Goal: Task Accomplishment & Management: Manage account settings

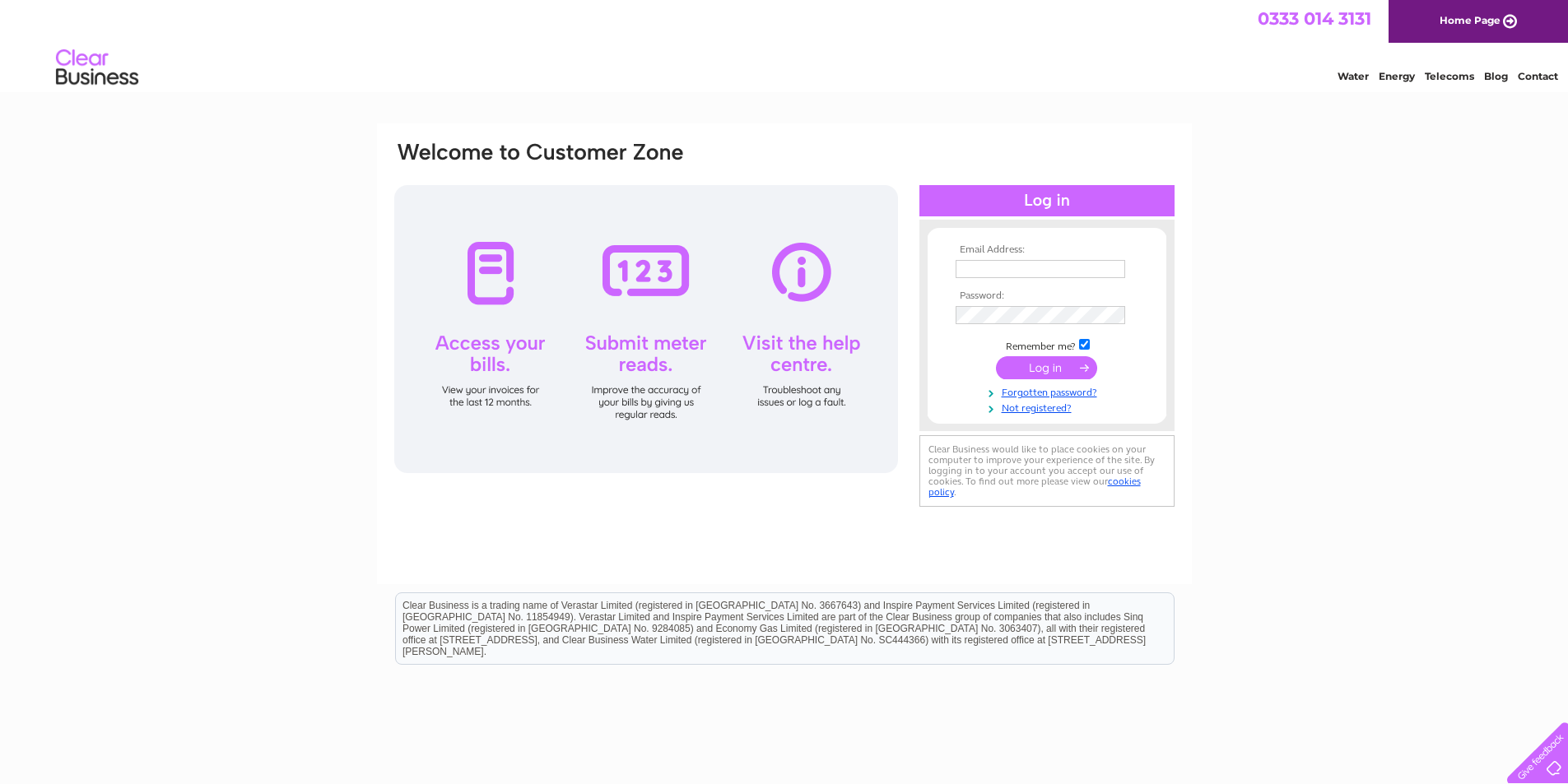
click at [960, 268] on input "text" at bounding box center [1040, 269] width 170 height 18
type input "treasurer@sighthillbowlingclub.co.uk"
click at [1044, 371] on input "submit" at bounding box center [1046, 369] width 101 height 23
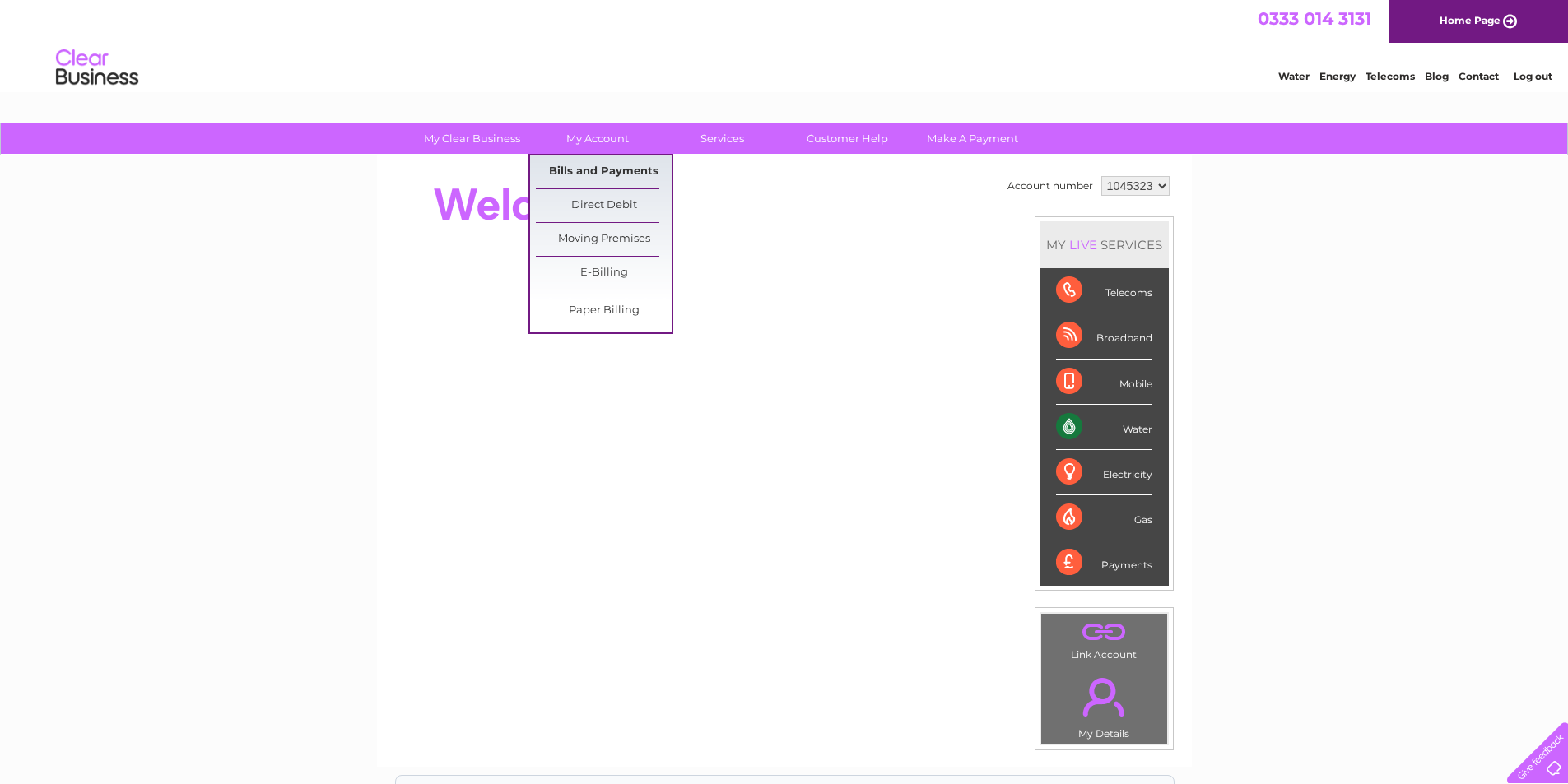
click at [596, 169] on link "Bills and Payments" at bounding box center [603, 171] width 136 height 33
click at [584, 170] on link "Bills and Payments" at bounding box center [603, 171] width 136 height 33
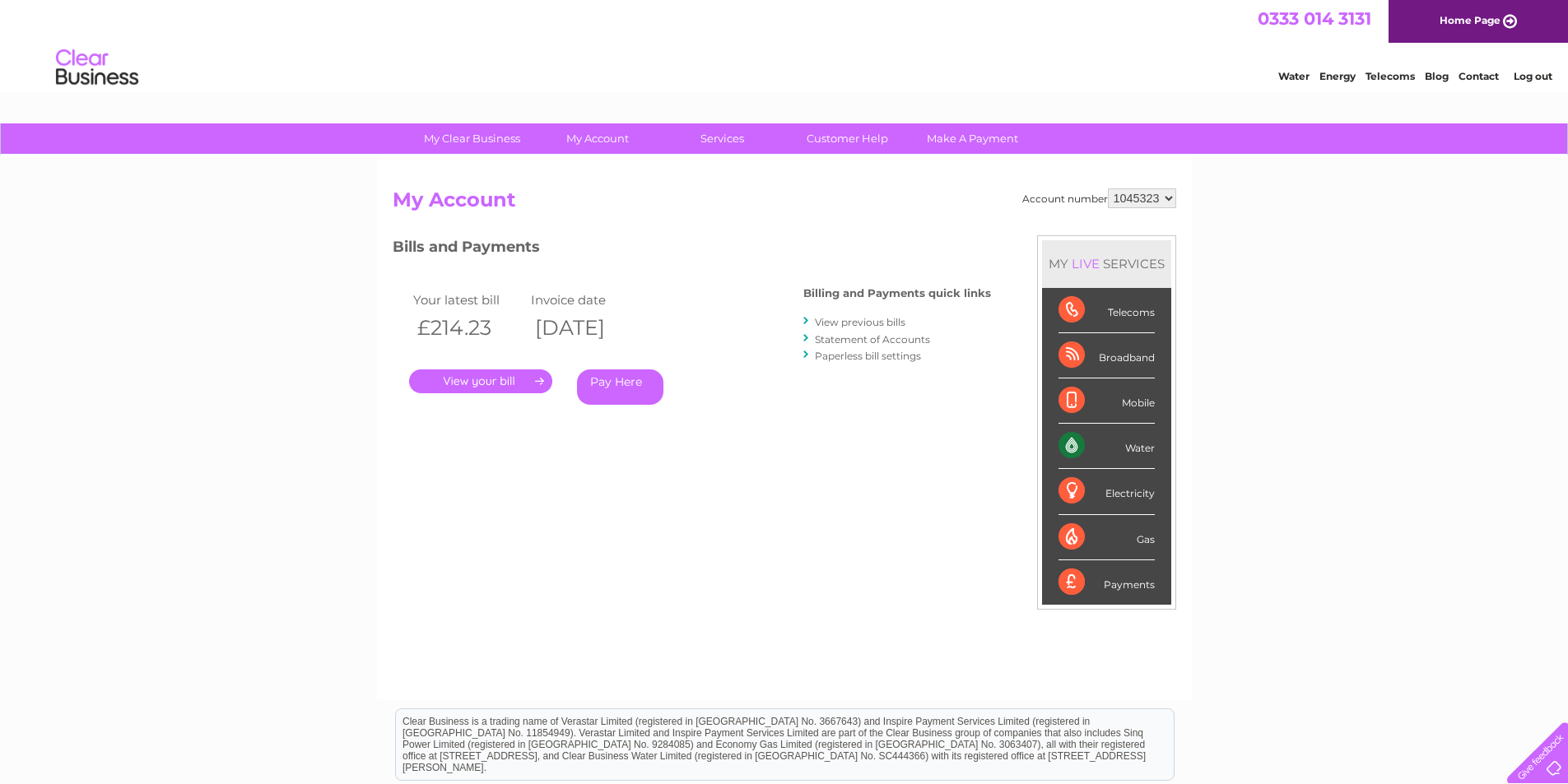
click at [853, 322] on link "View previous bills" at bounding box center [860, 322] width 90 height 12
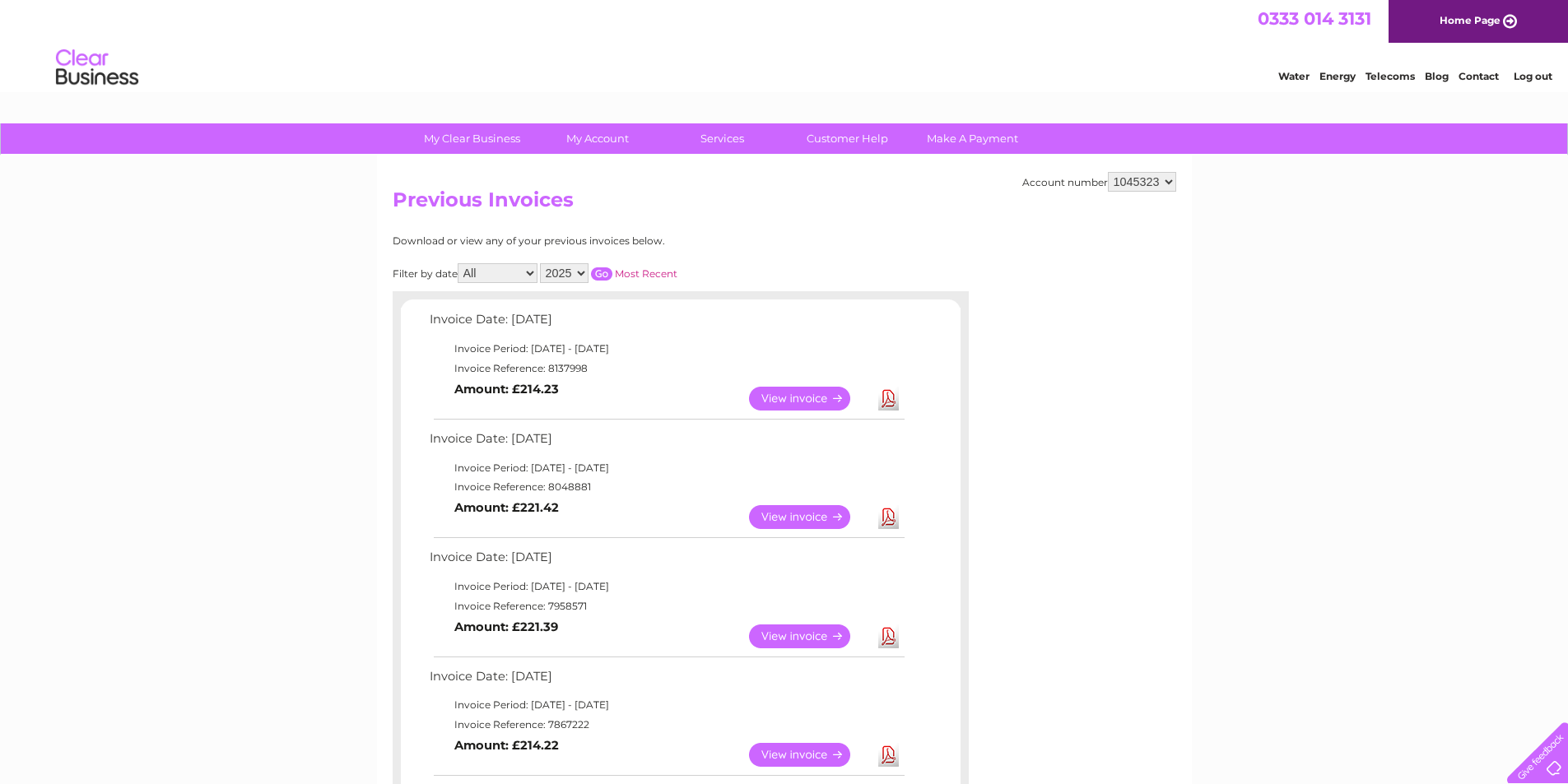
click at [816, 516] on link "View" at bounding box center [809, 517] width 121 height 24
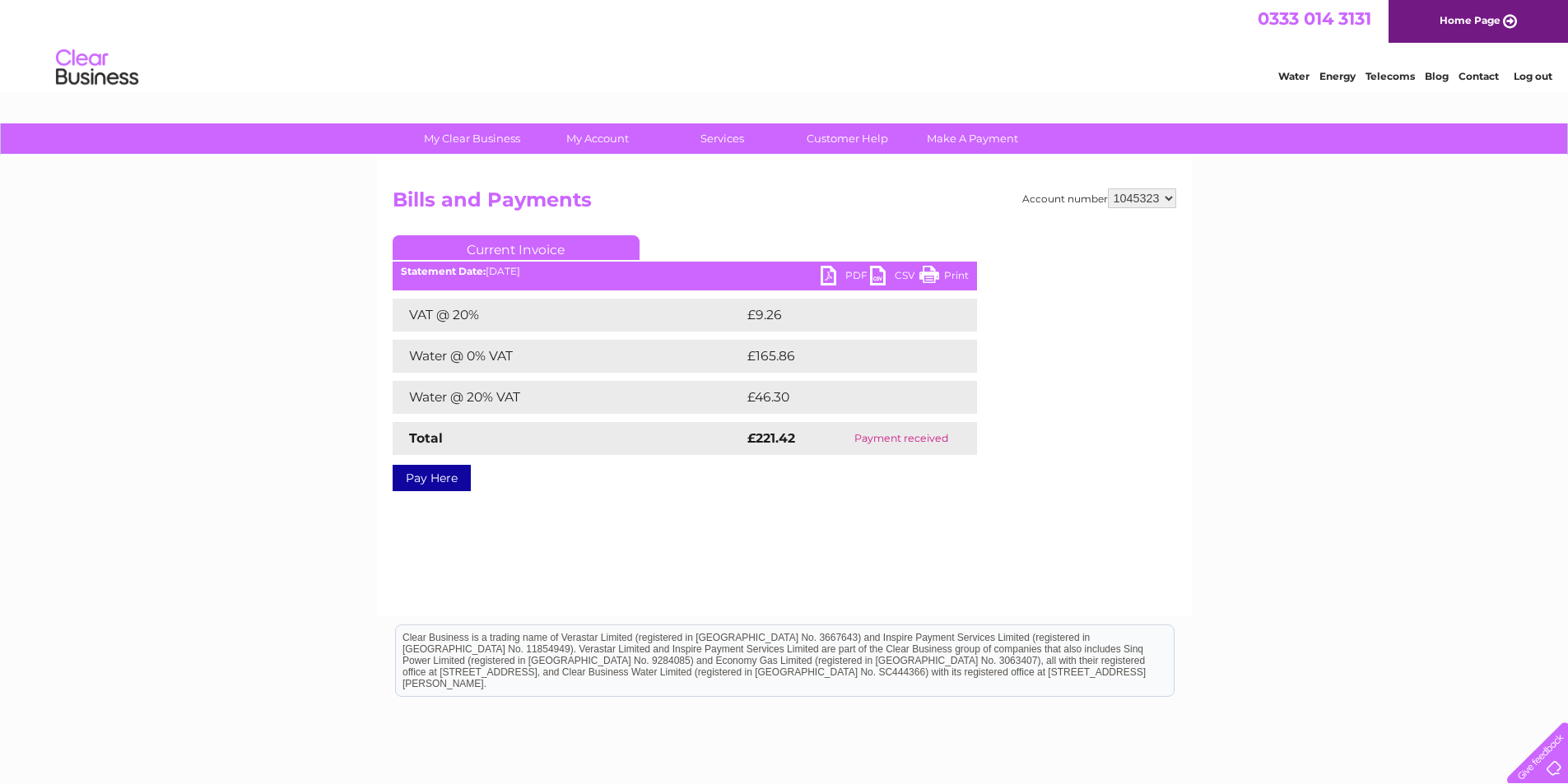
click at [855, 274] on link "PDF" at bounding box center [846, 278] width 50 height 24
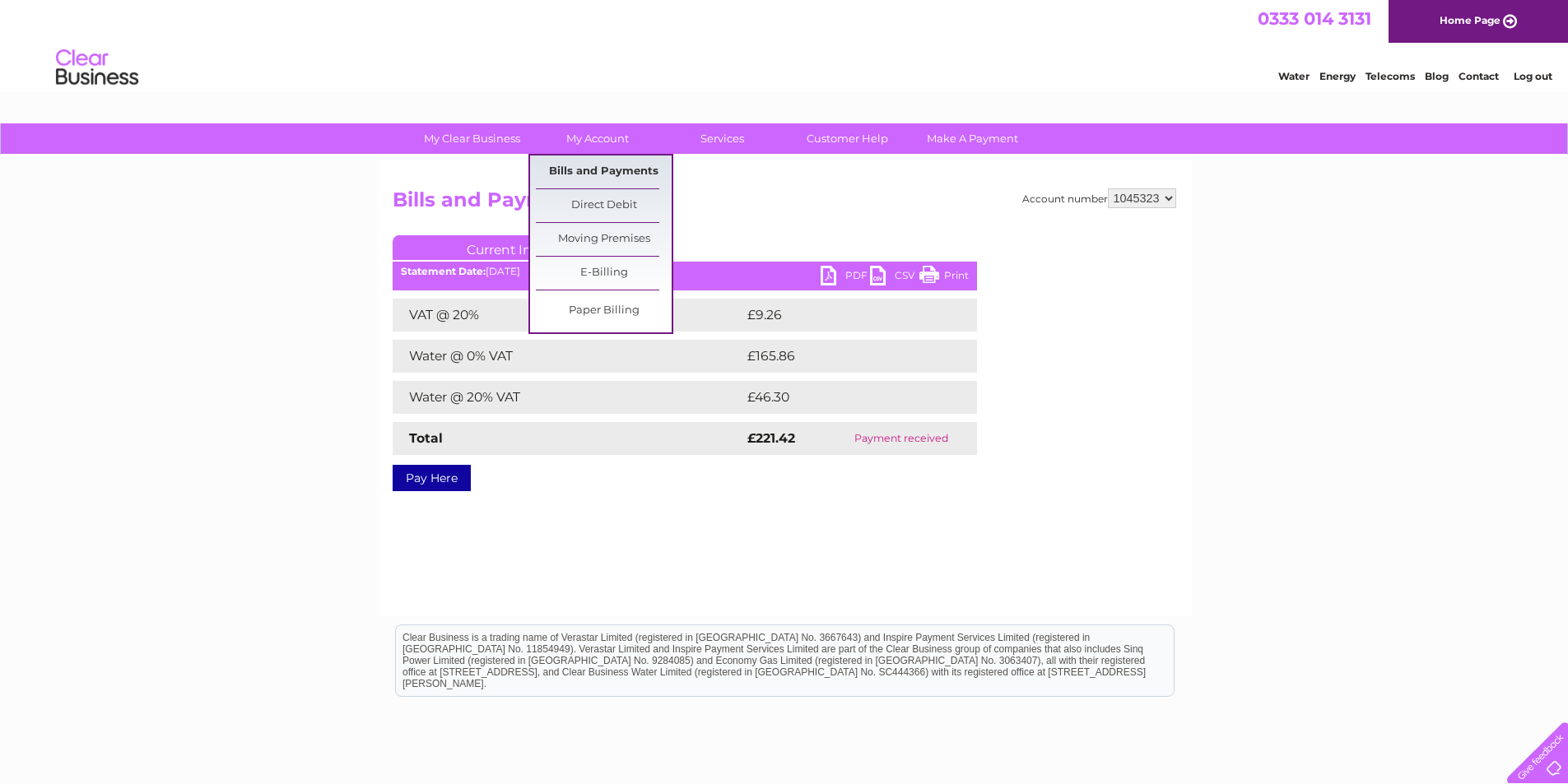
click at [588, 168] on link "Bills and Payments" at bounding box center [603, 171] width 136 height 33
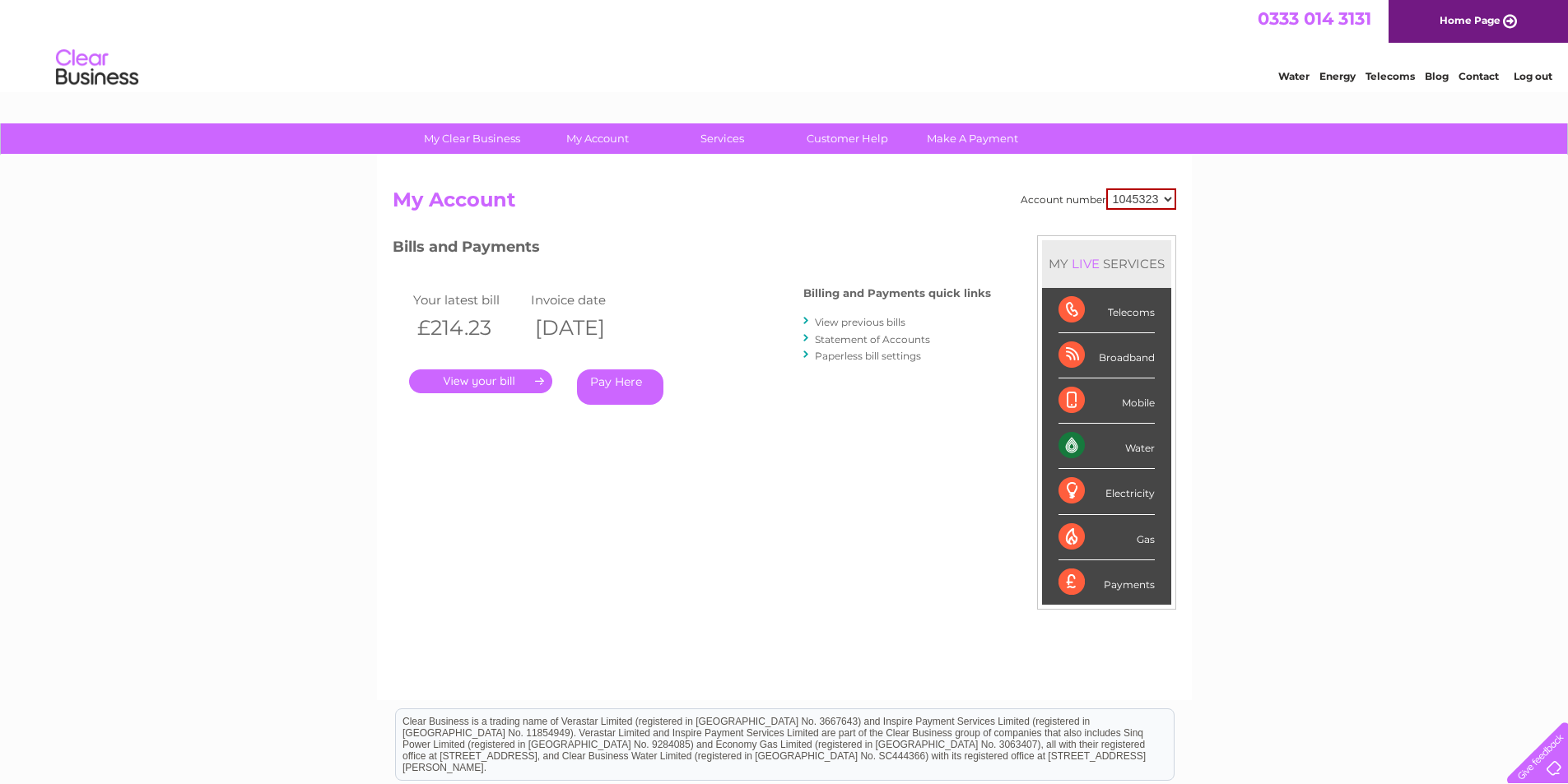
click at [482, 380] on link "." at bounding box center [481, 382] width 143 height 24
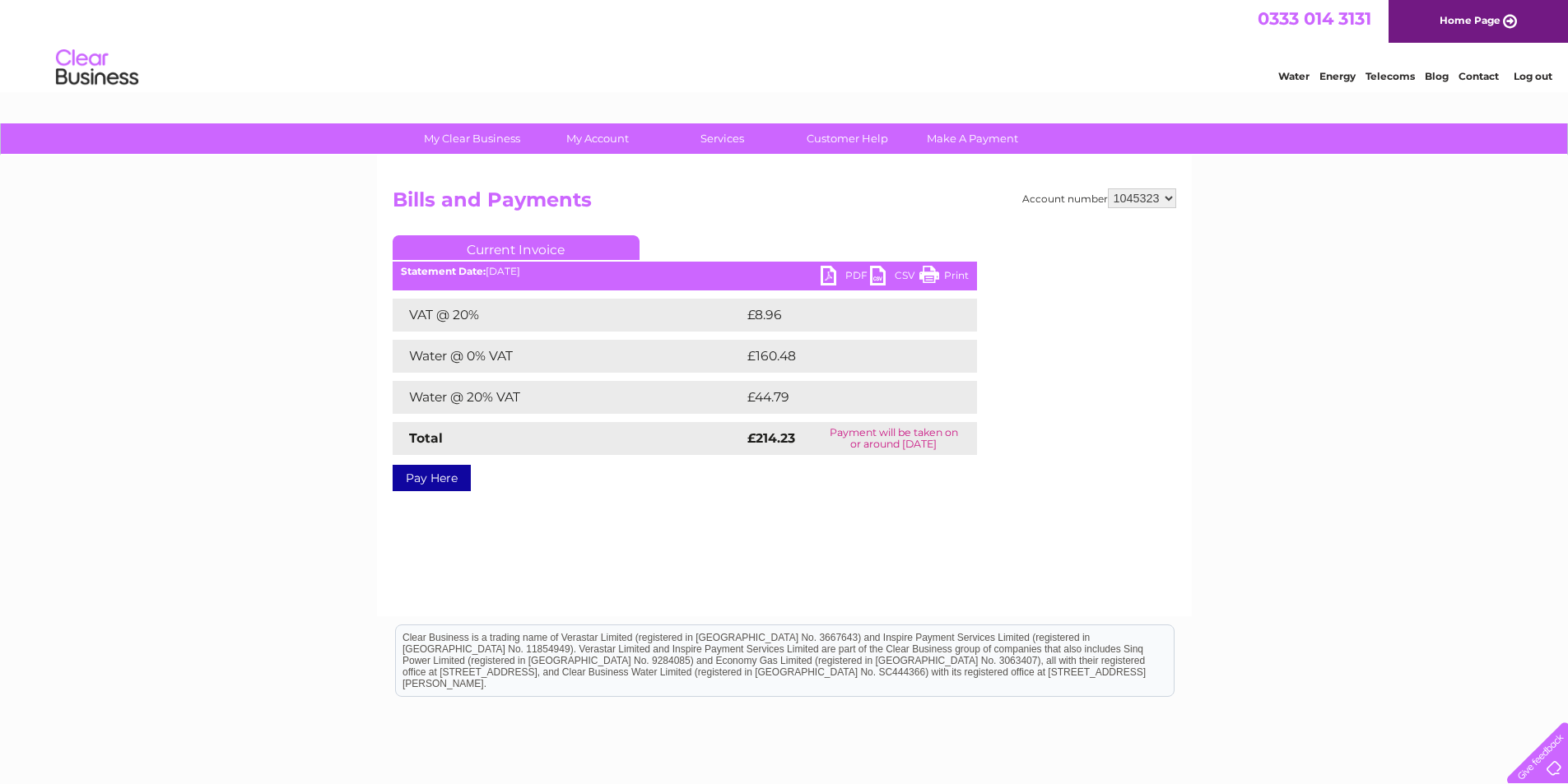
click at [904, 275] on link "CSV" at bounding box center [895, 278] width 50 height 24
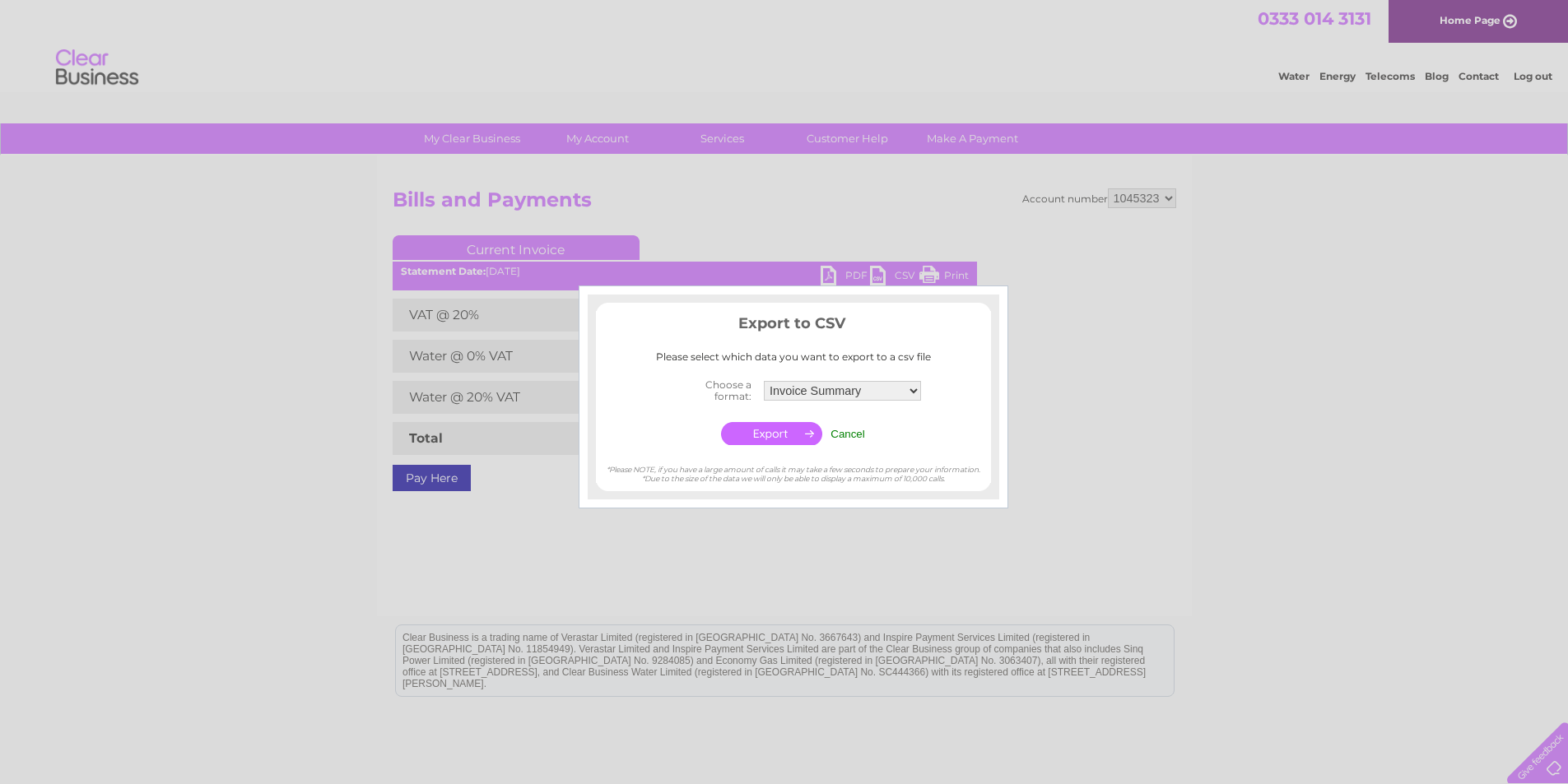
click at [850, 275] on div at bounding box center [784, 392] width 1568 height 784
click at [855, 430] on input "Cancel" at bounding box center [848, 434] width 35 height 12
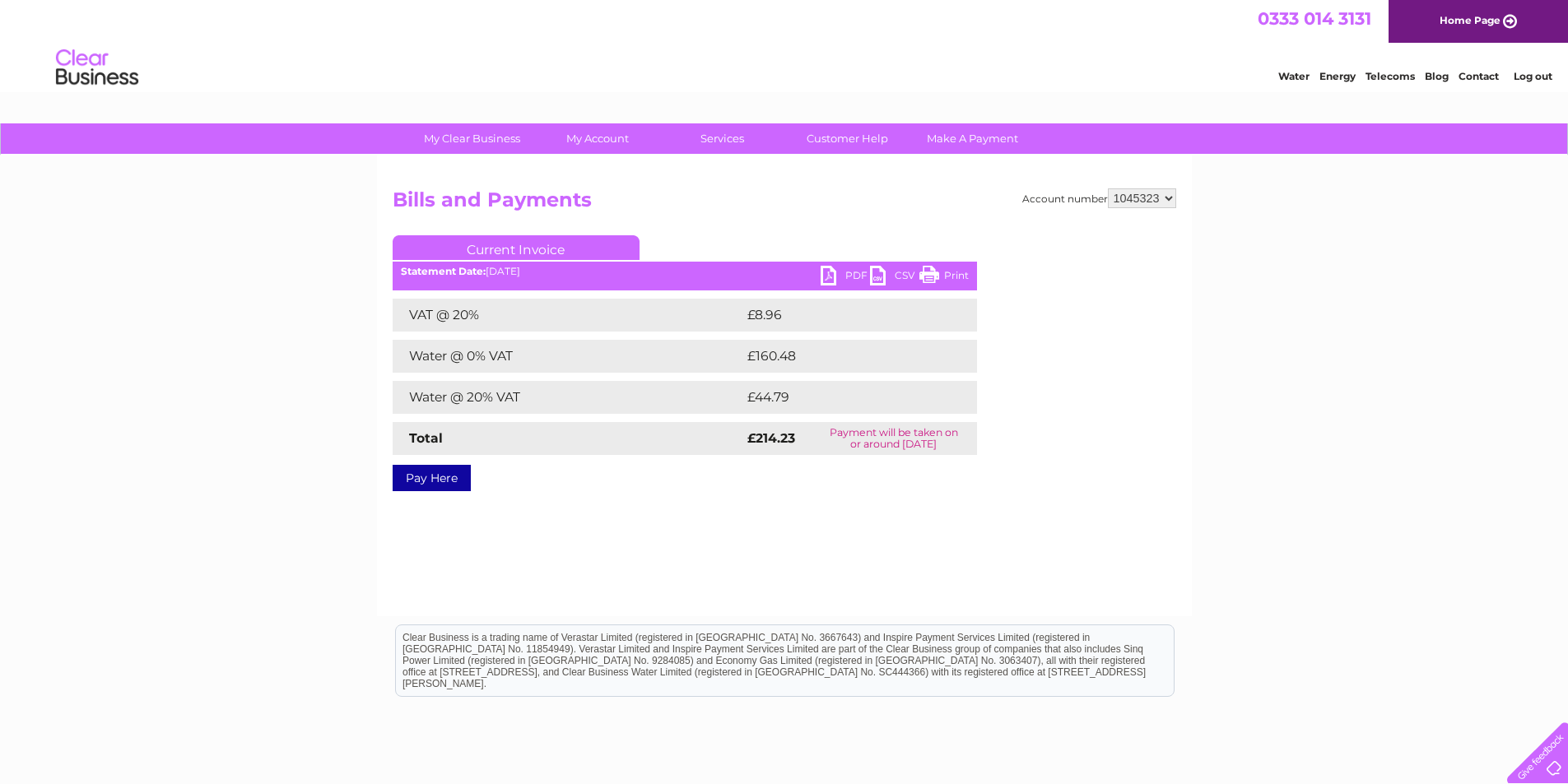
click at [846, 270] on link "PDF" at bounding box center [846, 278] width 50 height 24
click at [1538, 76] on link "Log out" at bounding box center [1533, 76] width 39 height 12
